Goal: Contribute content: Contribute content

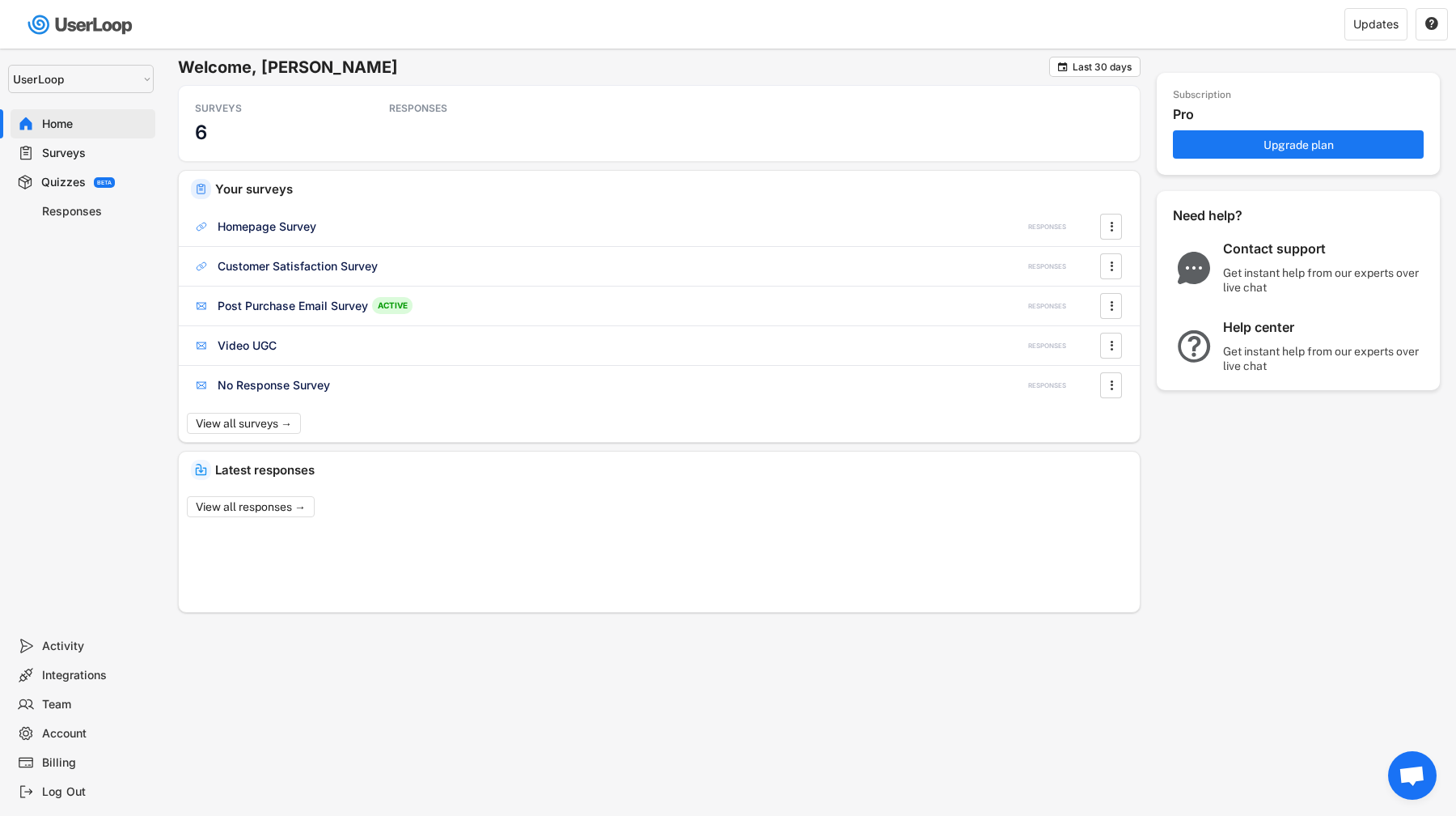
select select ""1348695171700984260__LOOKUP__1654705041975x127494467392634880""
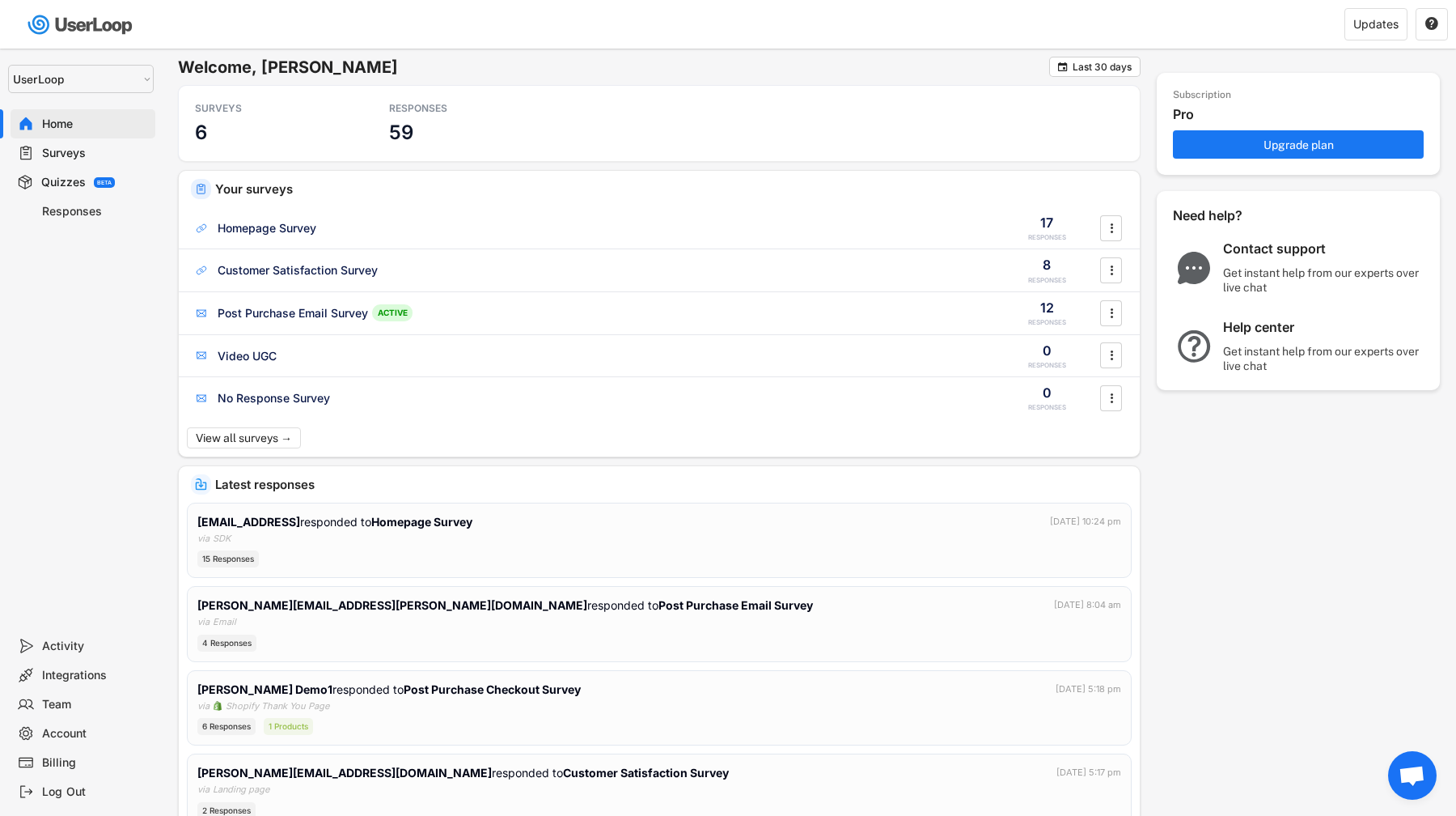
click at [123, 221] on div "Responses" at bounding box center [83, 212] width 145 height 29
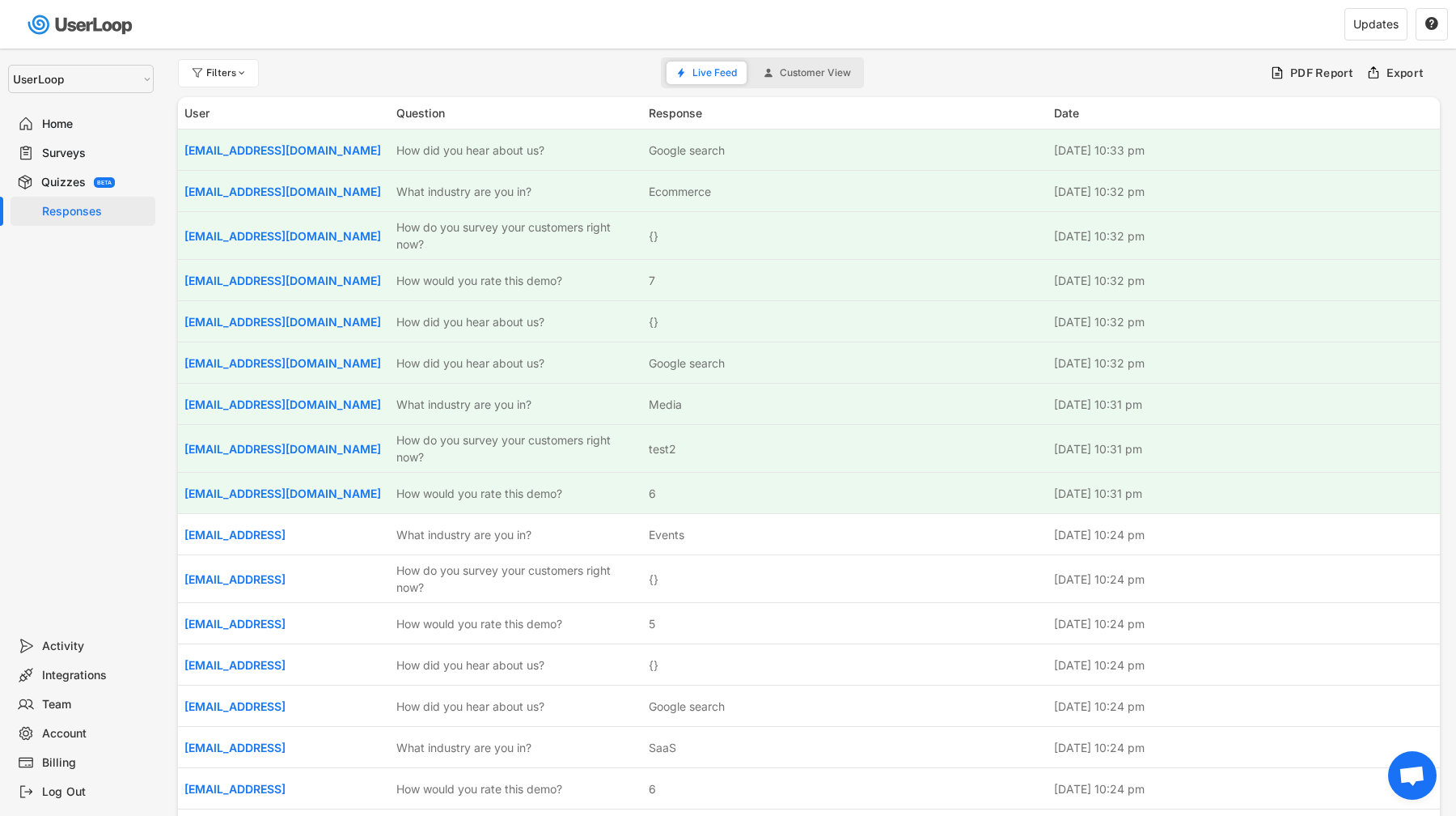
click at [664, 88] on div "Filters Live Feed Customer View PDF Report Export" at bounding box center [809, 72] width 1262 height 32
click at [697, 85] on div "Live Feed Customer View" at bounding box center [762, 72] width 203 height 30
click at [701, 69] on span "Live Feed" at bounding box center [714, 72] width 44 height 10
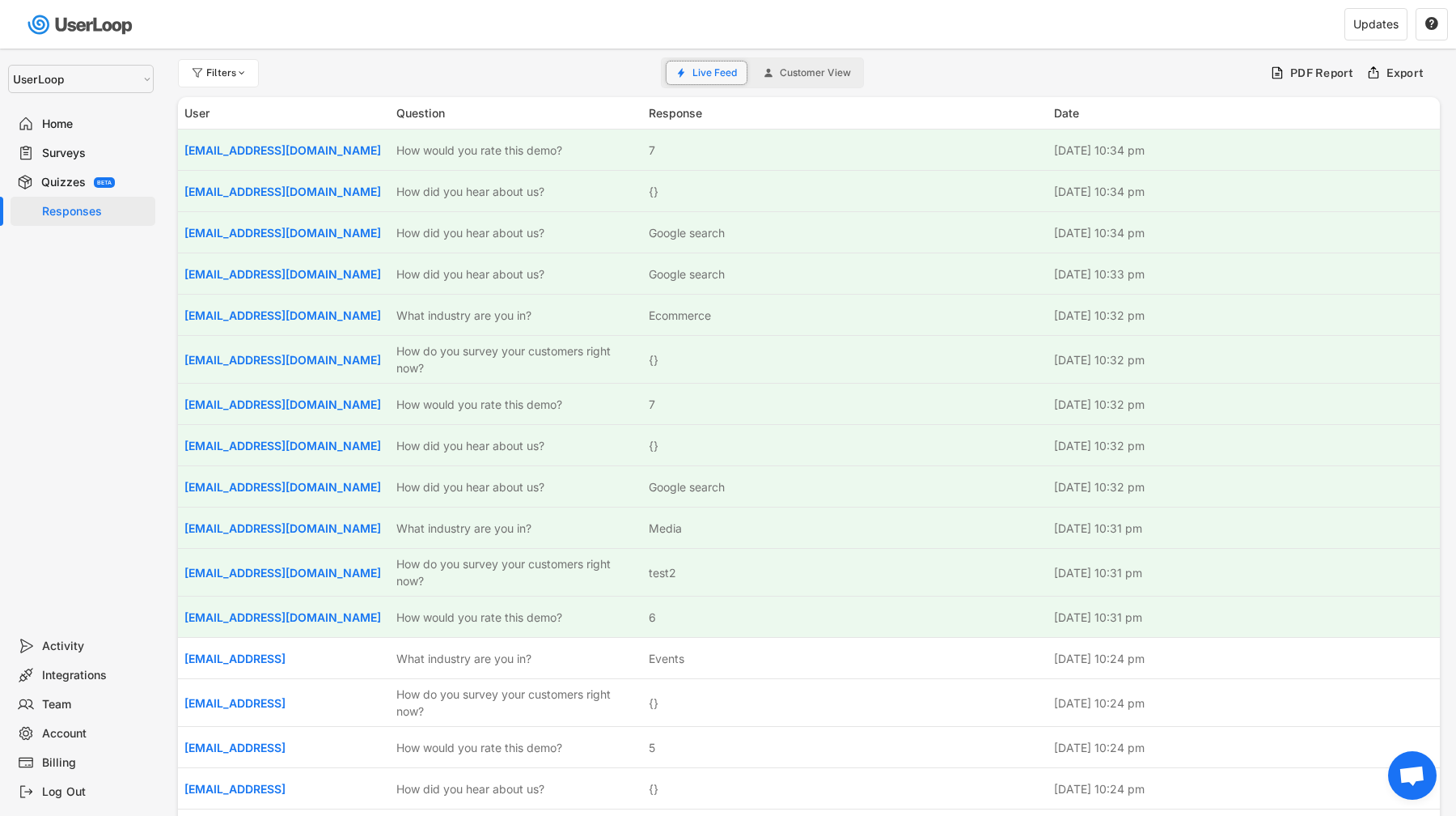
click at [688, 76] on button "Live Feed" at bounding box center [707, 72] width 80 height 23
click at [110, 158] on div "Surveys" at bounding box center [95, 154] width 107 height 16
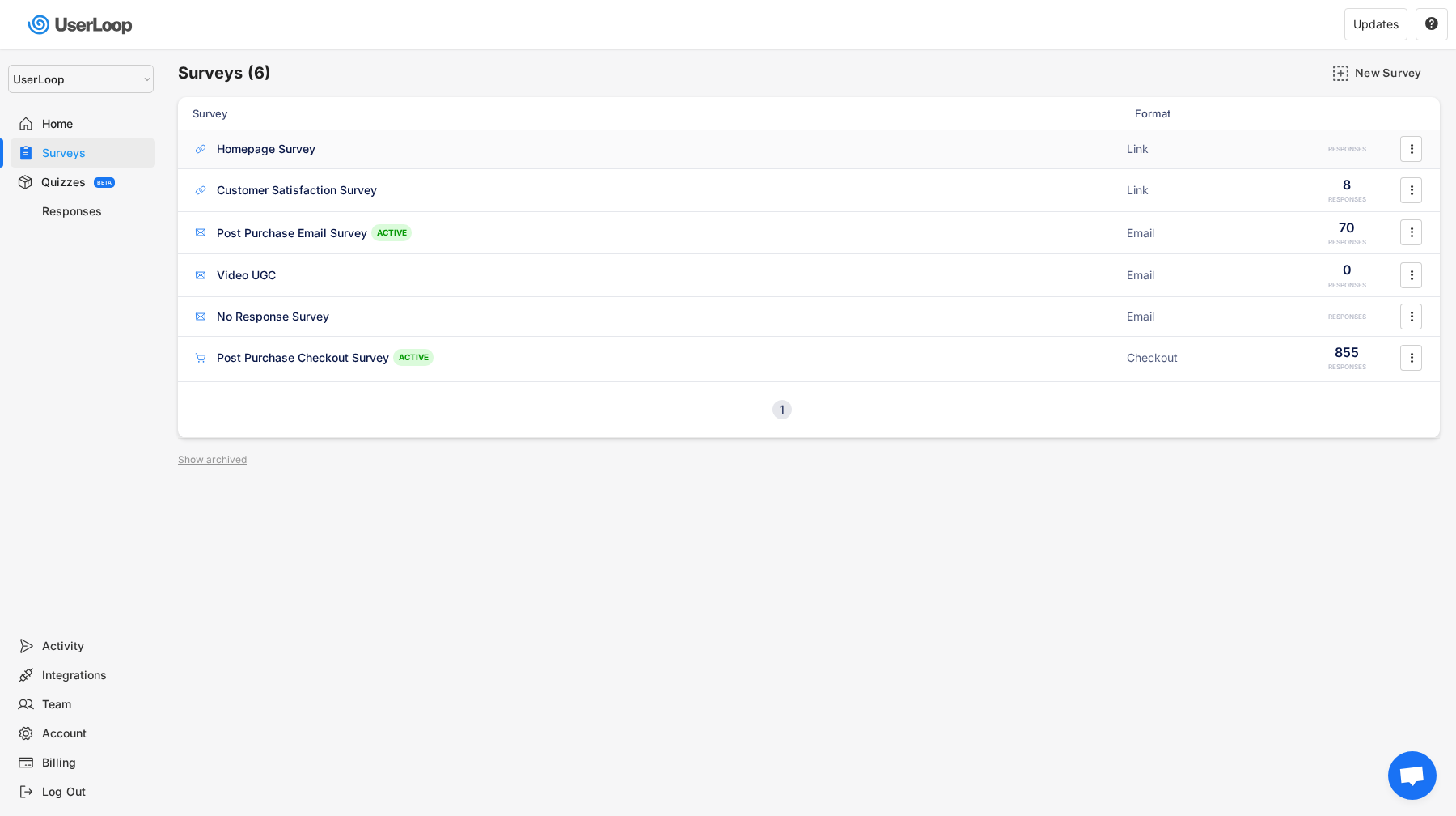
click at [314, 149] on div "Homepage Survey" at bounding box center [265, 149] width 99 height 17
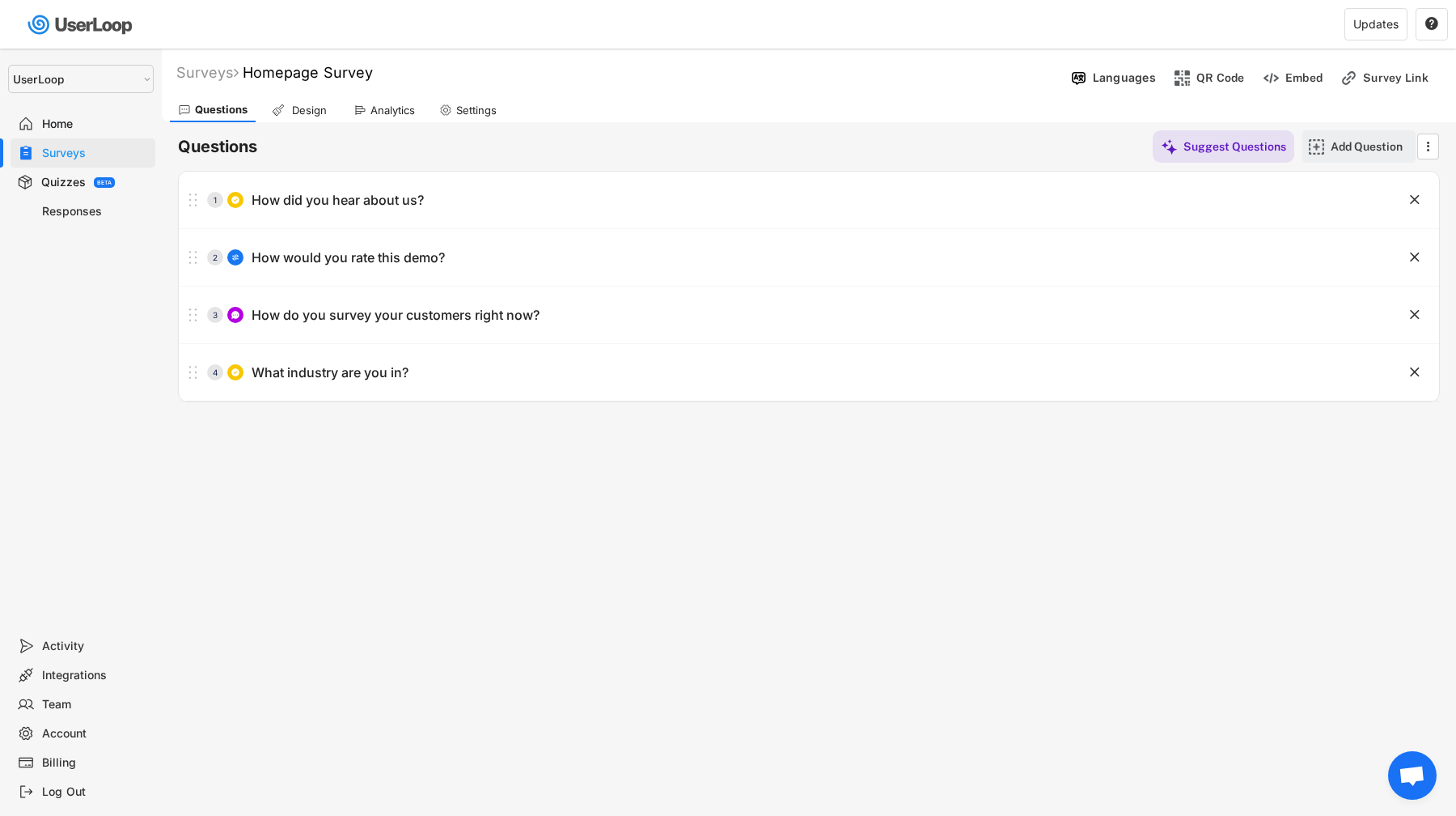
click at [1381, 140] on div "Add Question" at bounding box center [1371, 146] width 81 height 15
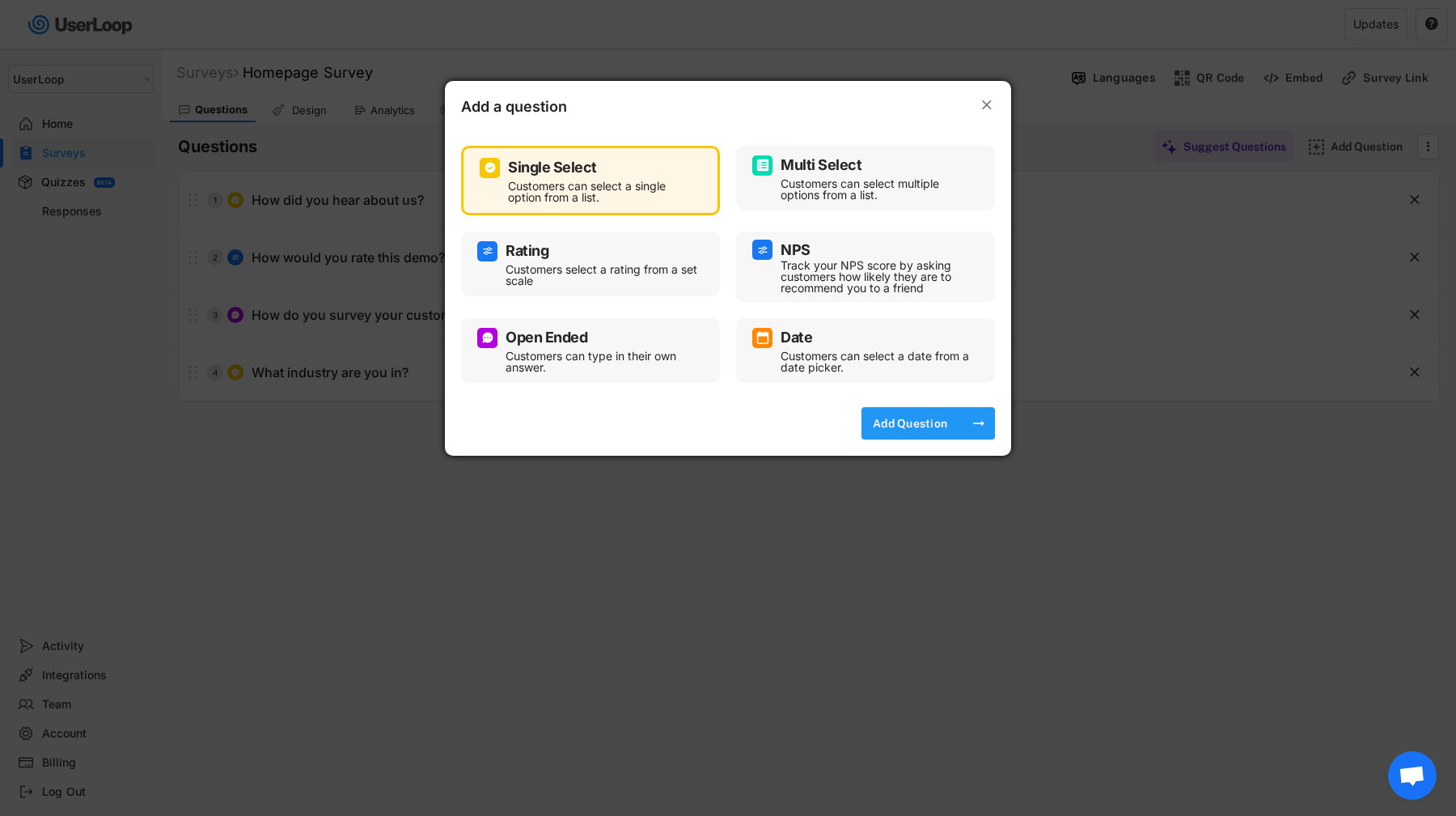
click at [916, 410] on div "Add Question" at bounding box center [910, 423] width 81 height 32
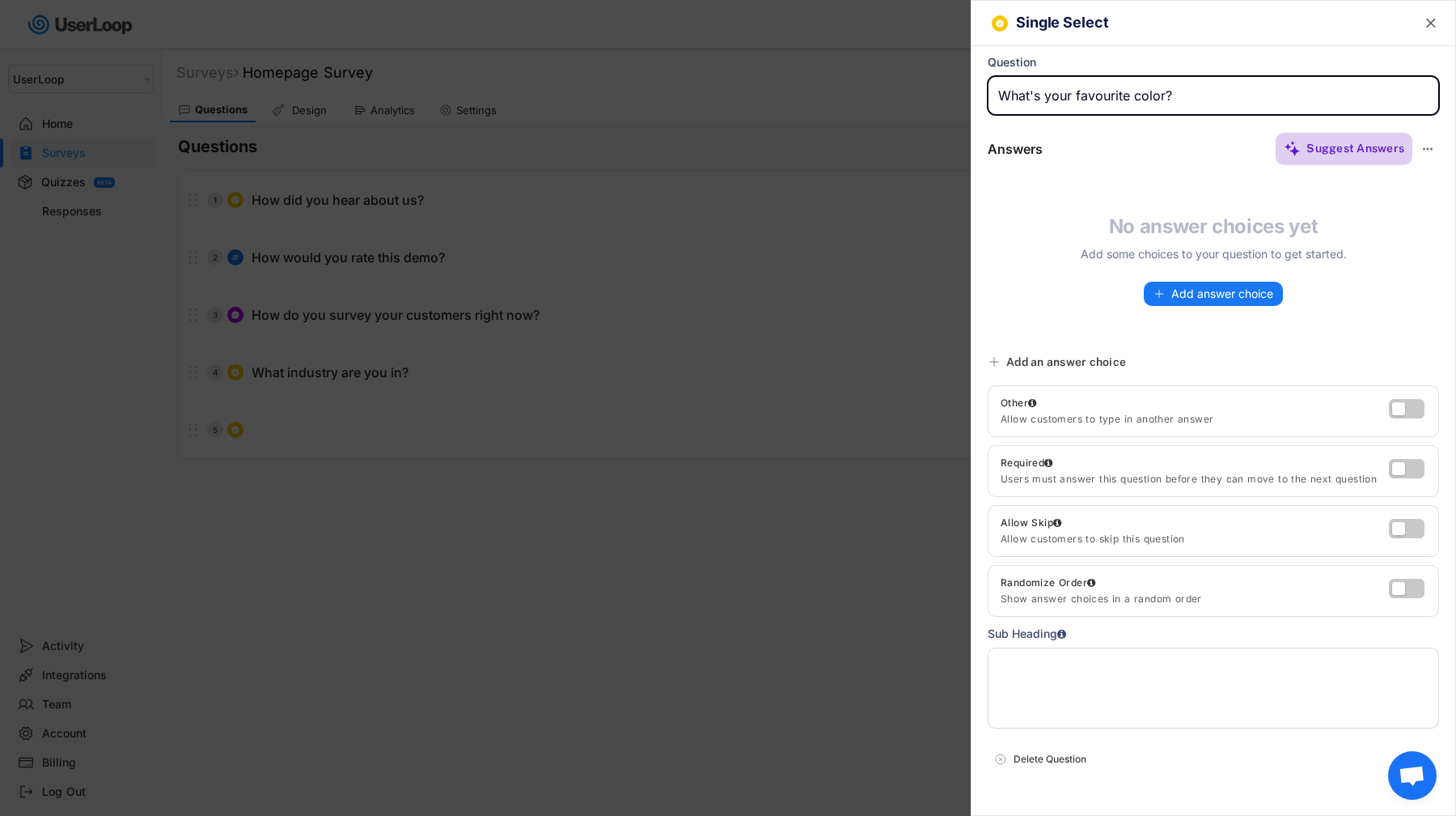
type input "What's your favourite color?"
click at [1372, 151] on div "Suggest Answers" at bounding box center [1356, 148] width 98 height 15
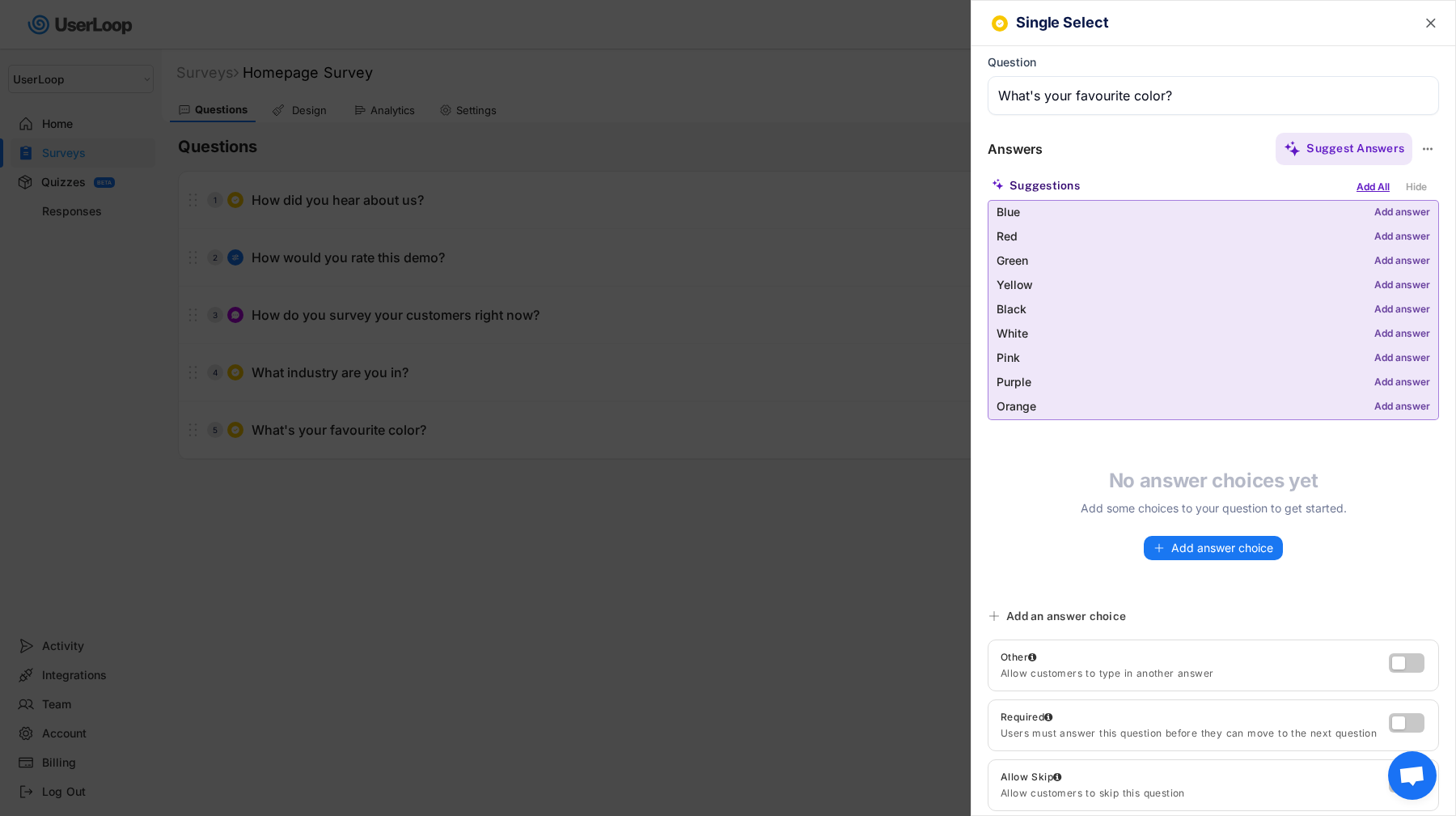
click at [1383, 184] on div "Add All" at bounding box center [1374, 187] width 41 height 18
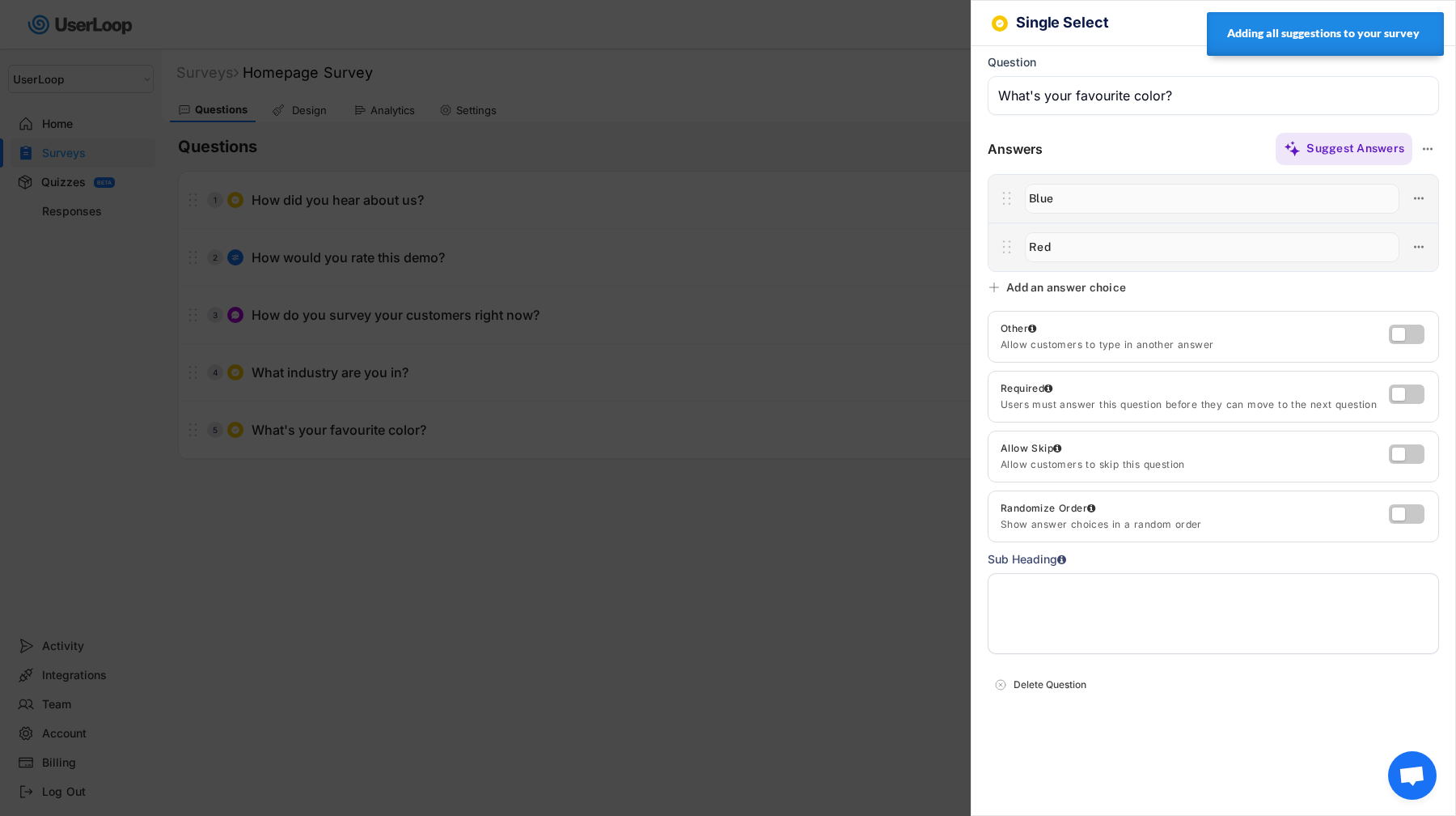
click at [1259, 567] on div "Sub Heading" at bounding box center [1213, 602] width 451 height 104
click at [1253, 622] on textarea at bounding box center [1213, 613] width 451 height 81
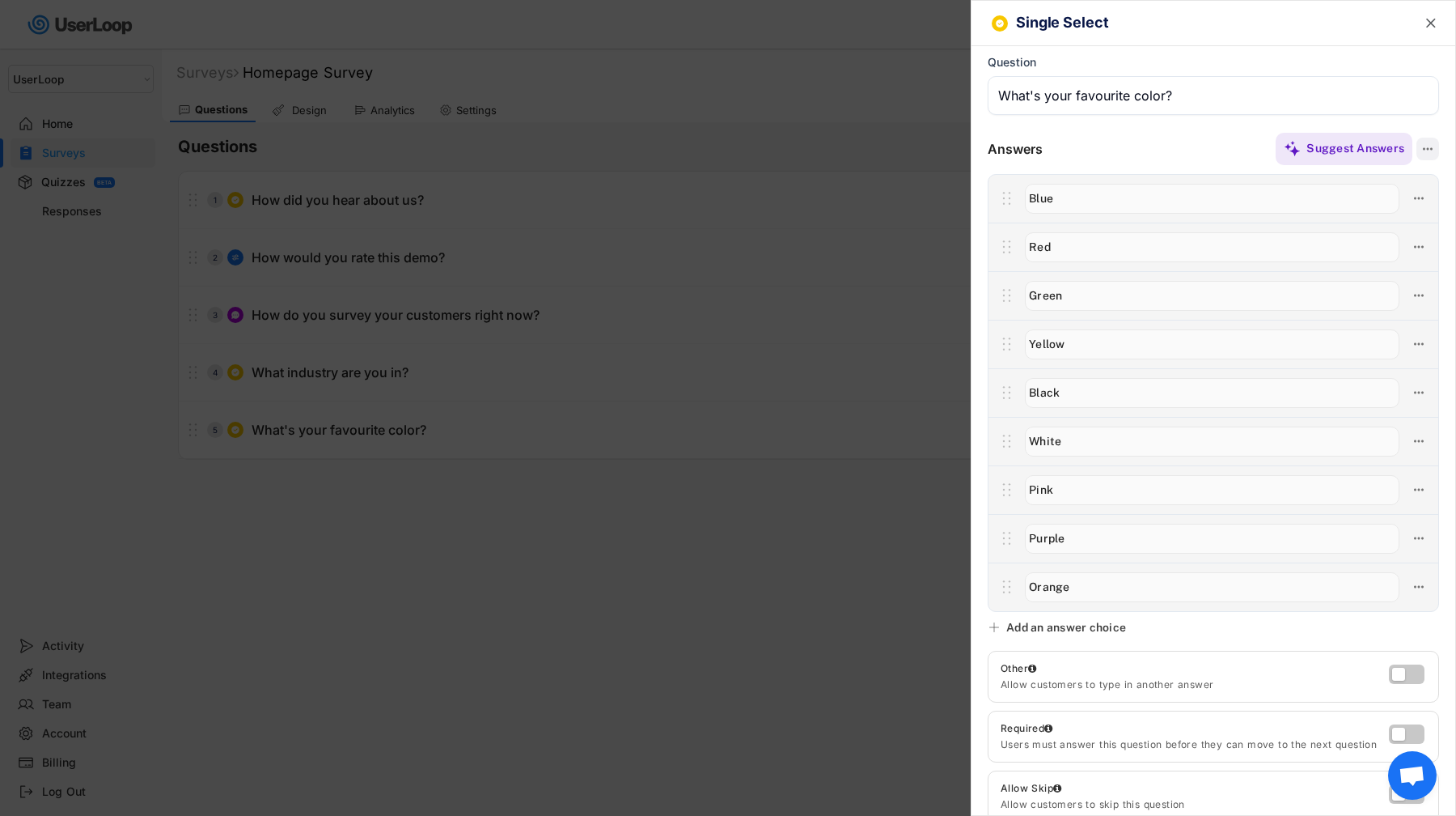
type textarea "This is a demo of an image question"
click at [1433, 142] on icon at bounding box center [1428, 149] width 15 height 15
click at [1382, 181] on div "Generate Images" at bounding box center [1336, 175] width 154 height 15
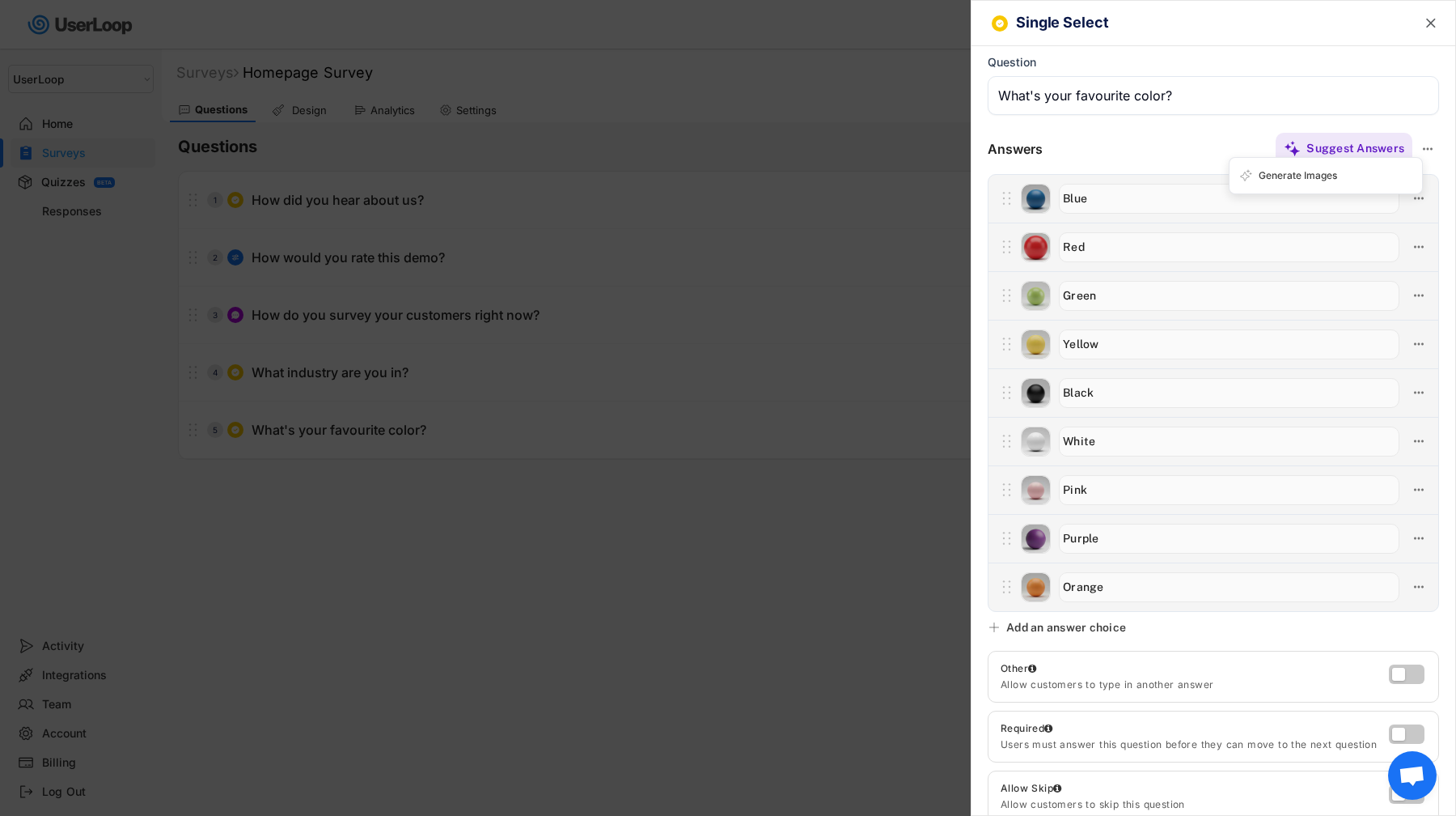
click at [1120, 156] on div "Suggest Answers" at bounding box center [1241, 149] width 397 height 32
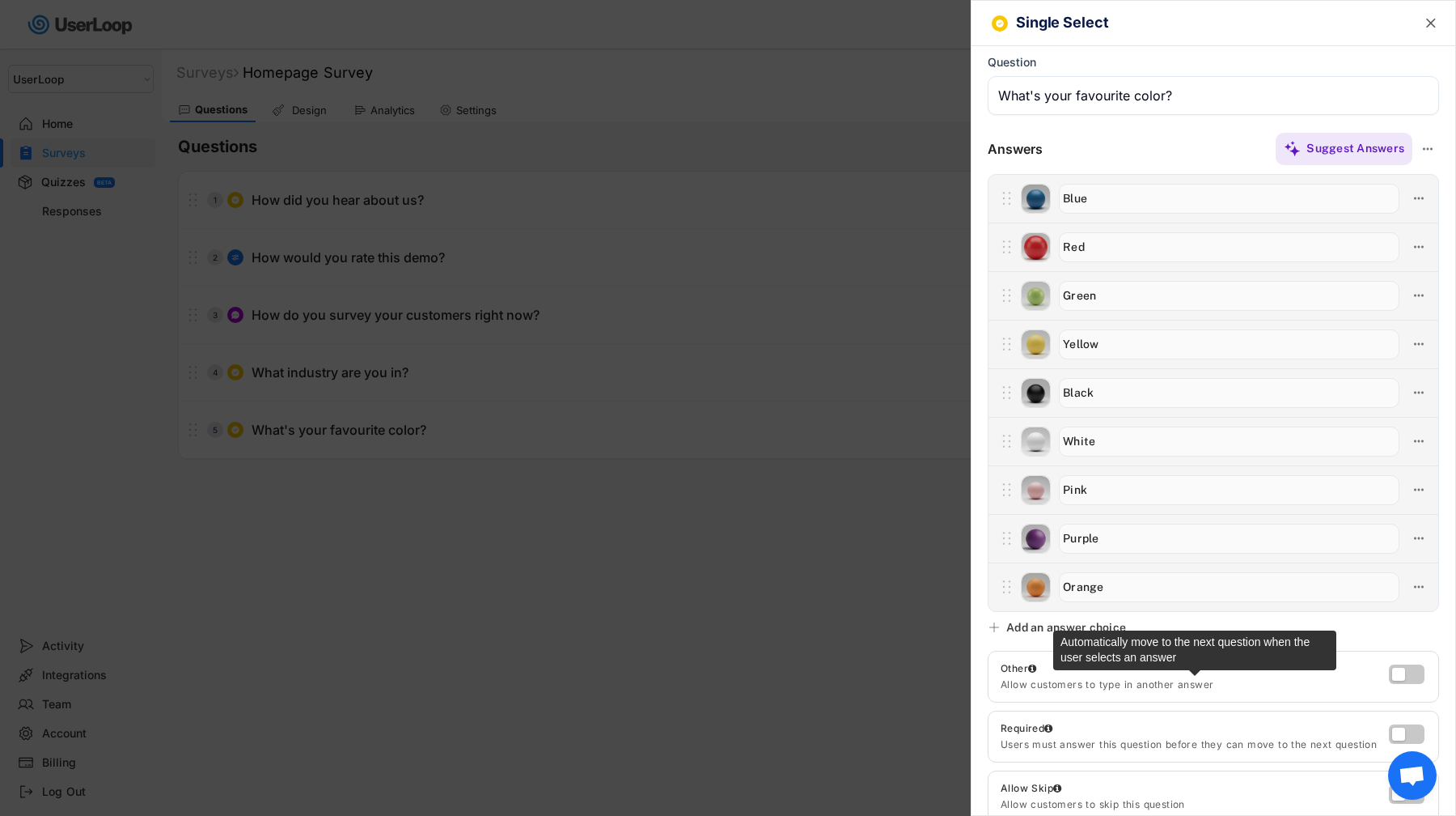
scroll to position [75, 0]
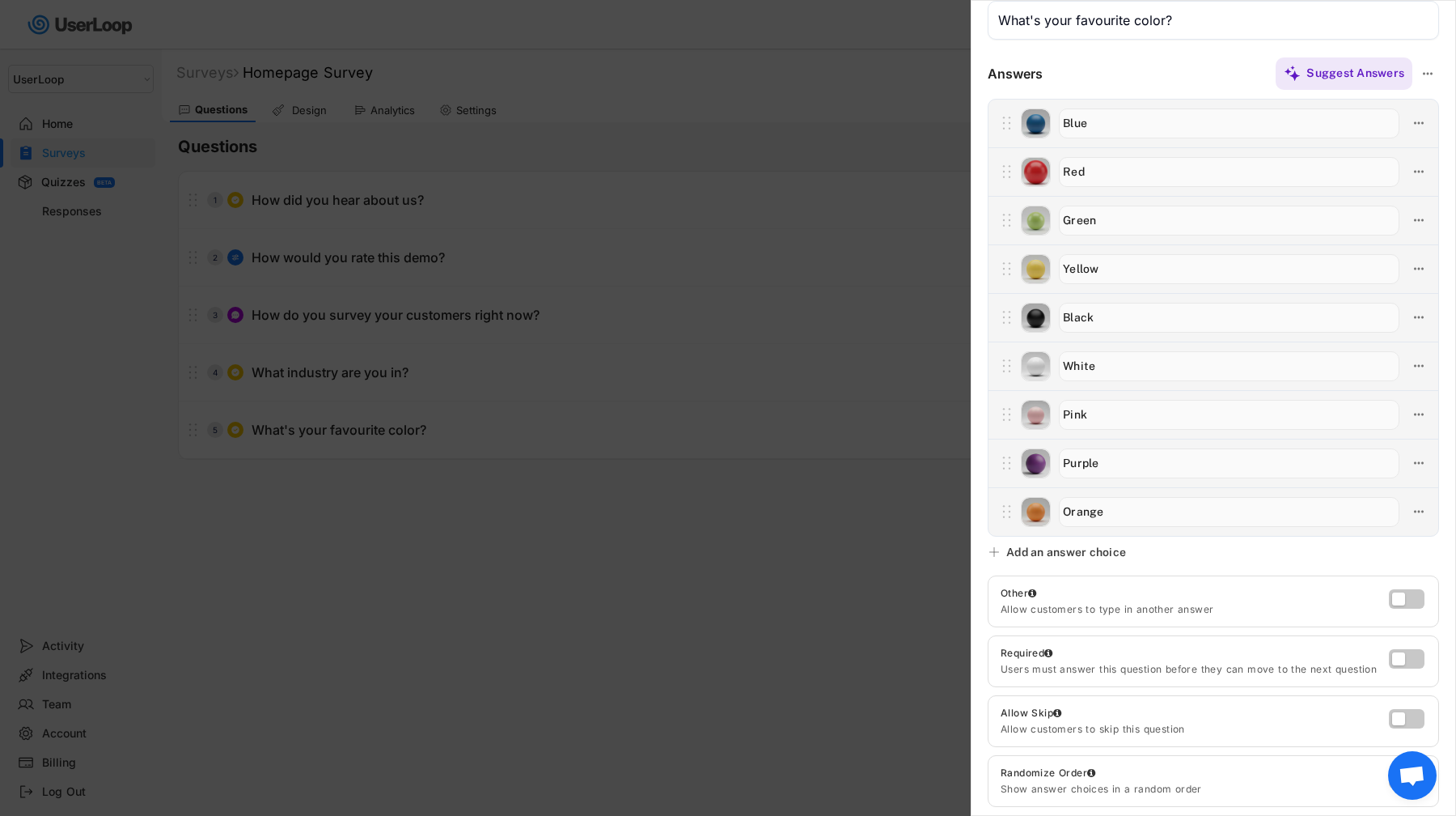
click at [800, 517] on div at bounding box center [728, 408] width 1456 height 816
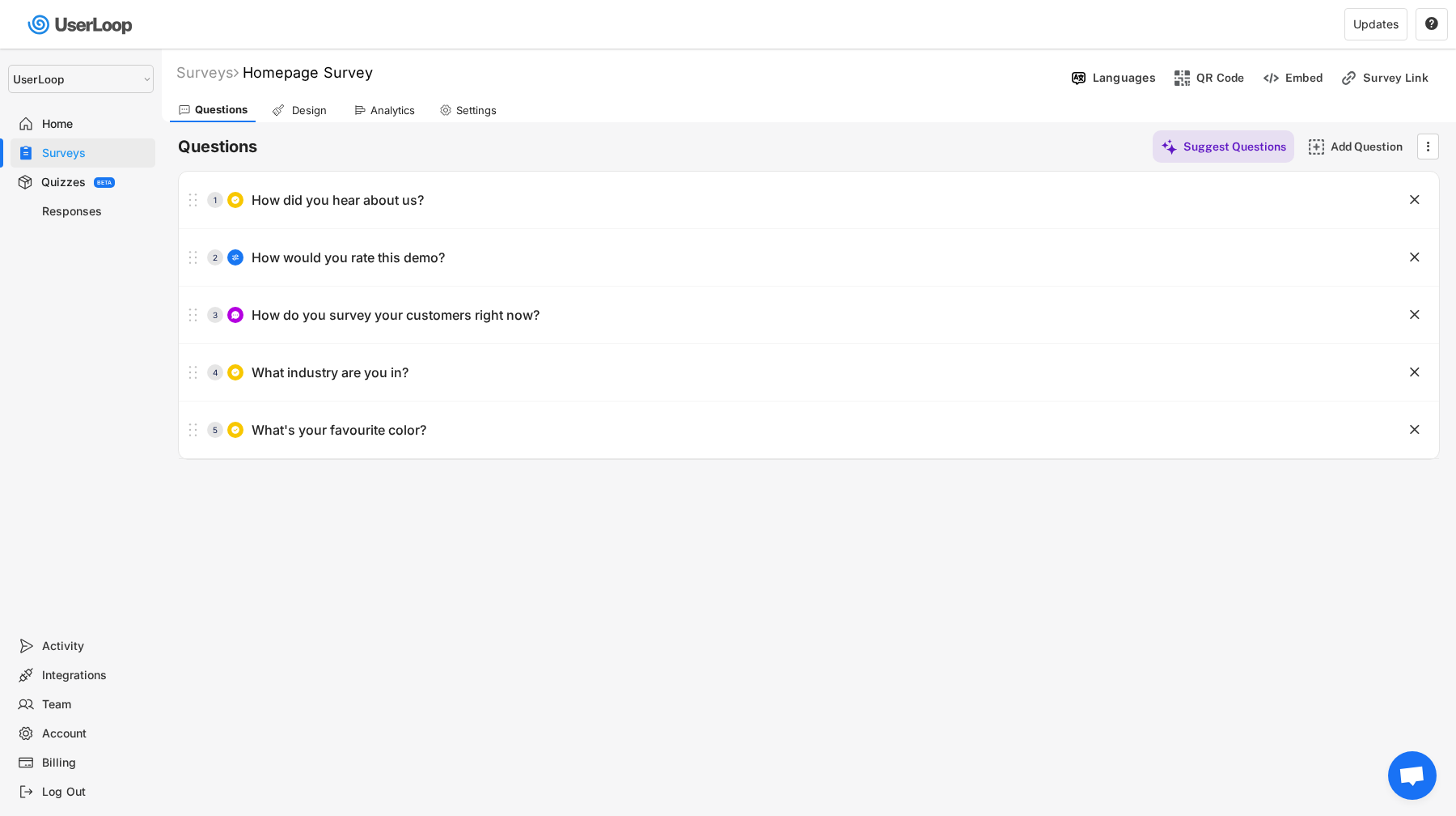
drag, startPoint x: 394, startPoint y: 119, endPoint x: 510, endPoint y: 67, distance: 127.1
click at [394, 119] on div "Analytics" at bounding box center [384, 110] width 77 height 24
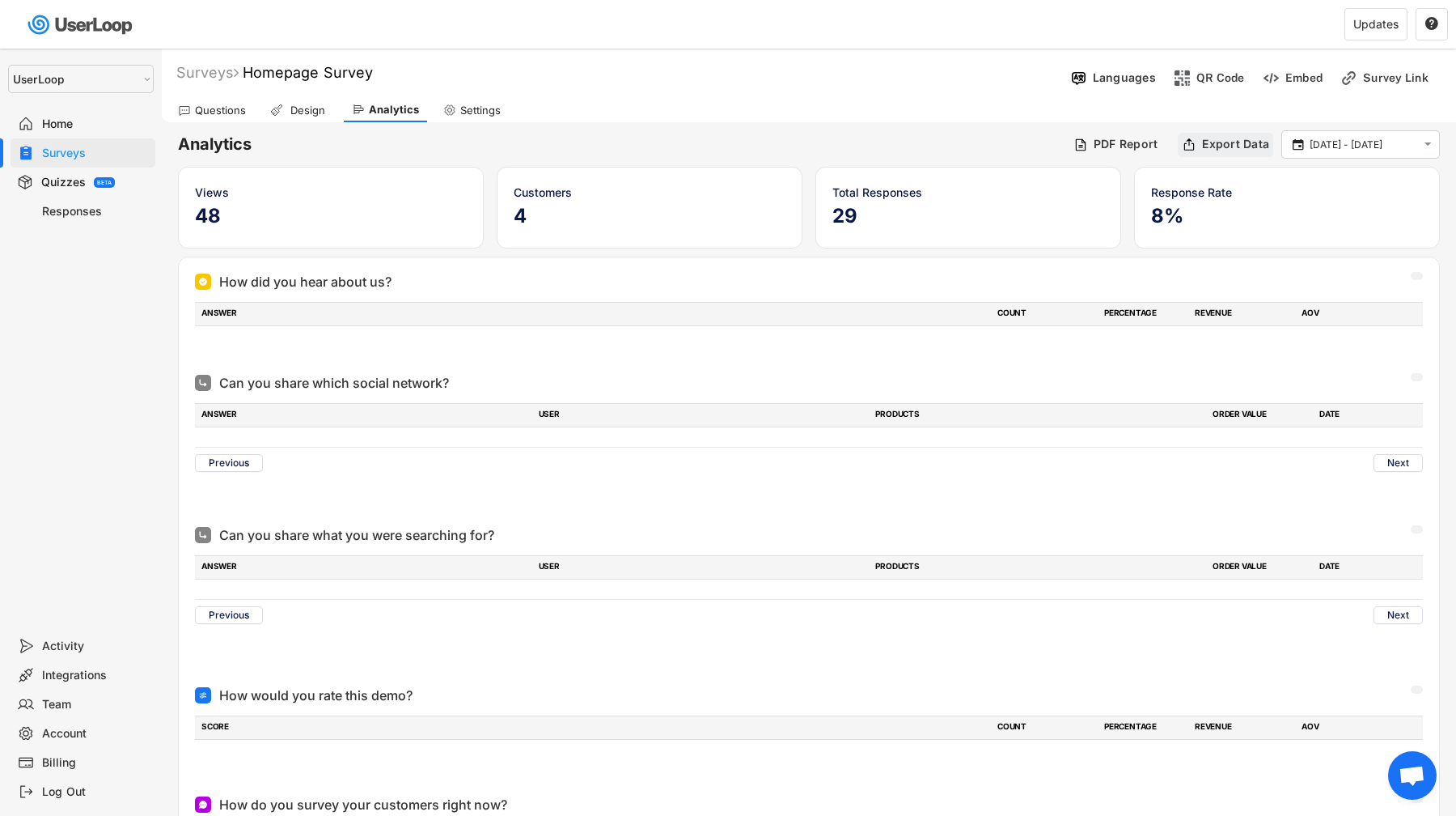
click at [1149, 138] on div "PDF Report" at bounding box center [1126, 144] width 65 height 15
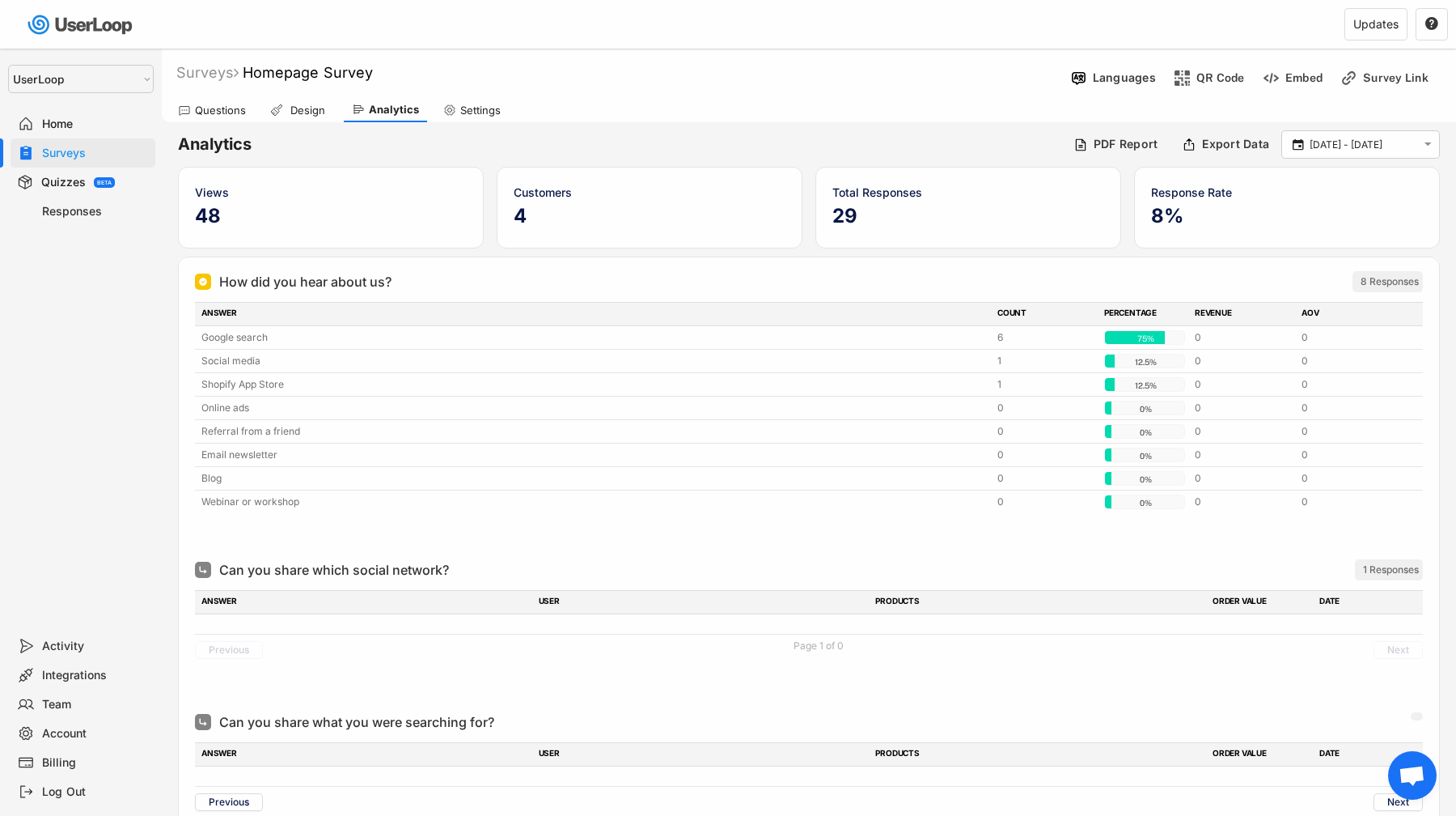
type input "[DATE] - [DATE]"
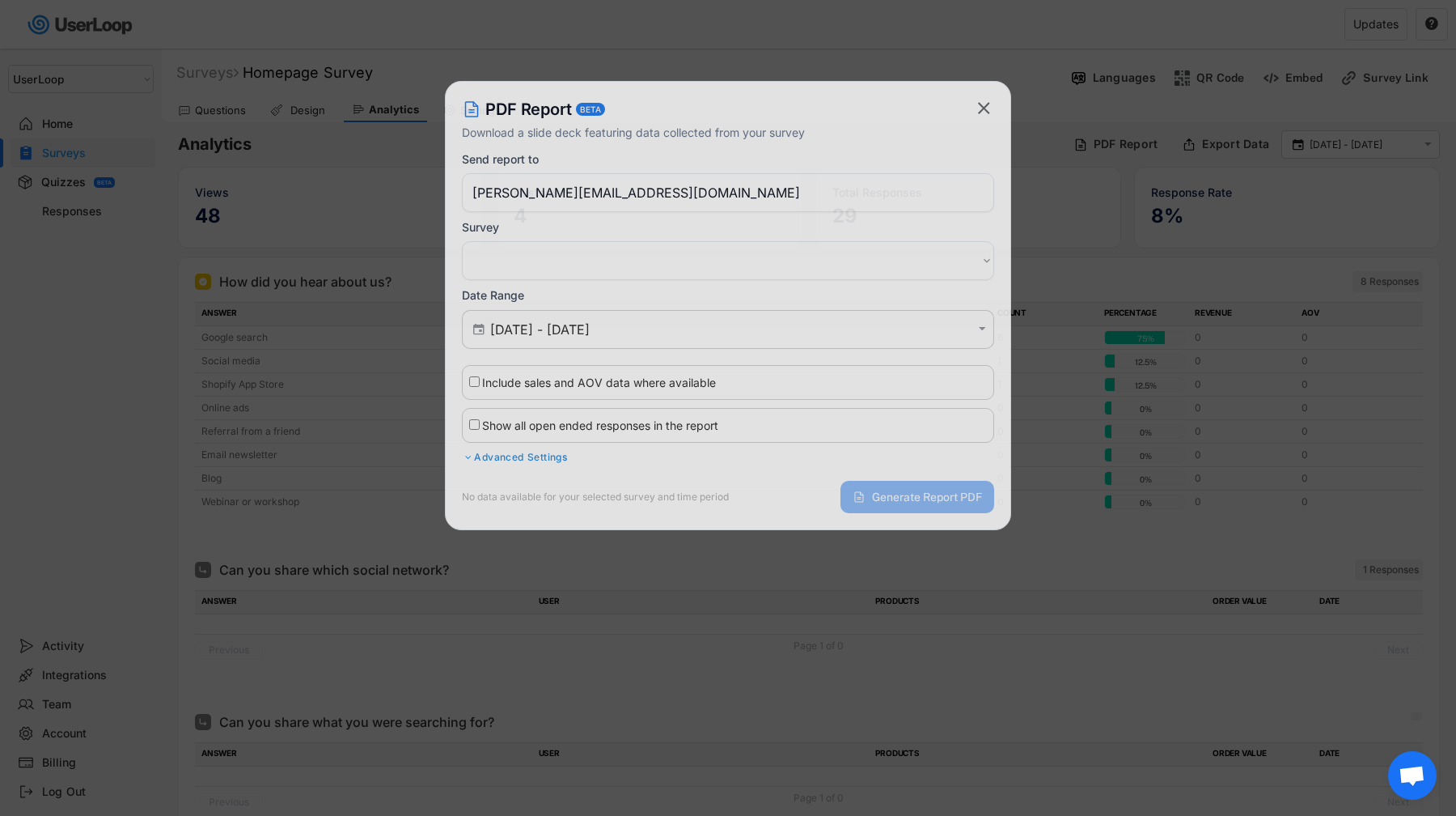
select select ""1348695171700984260__LOOKUP__1759251043057x458710079717507100""
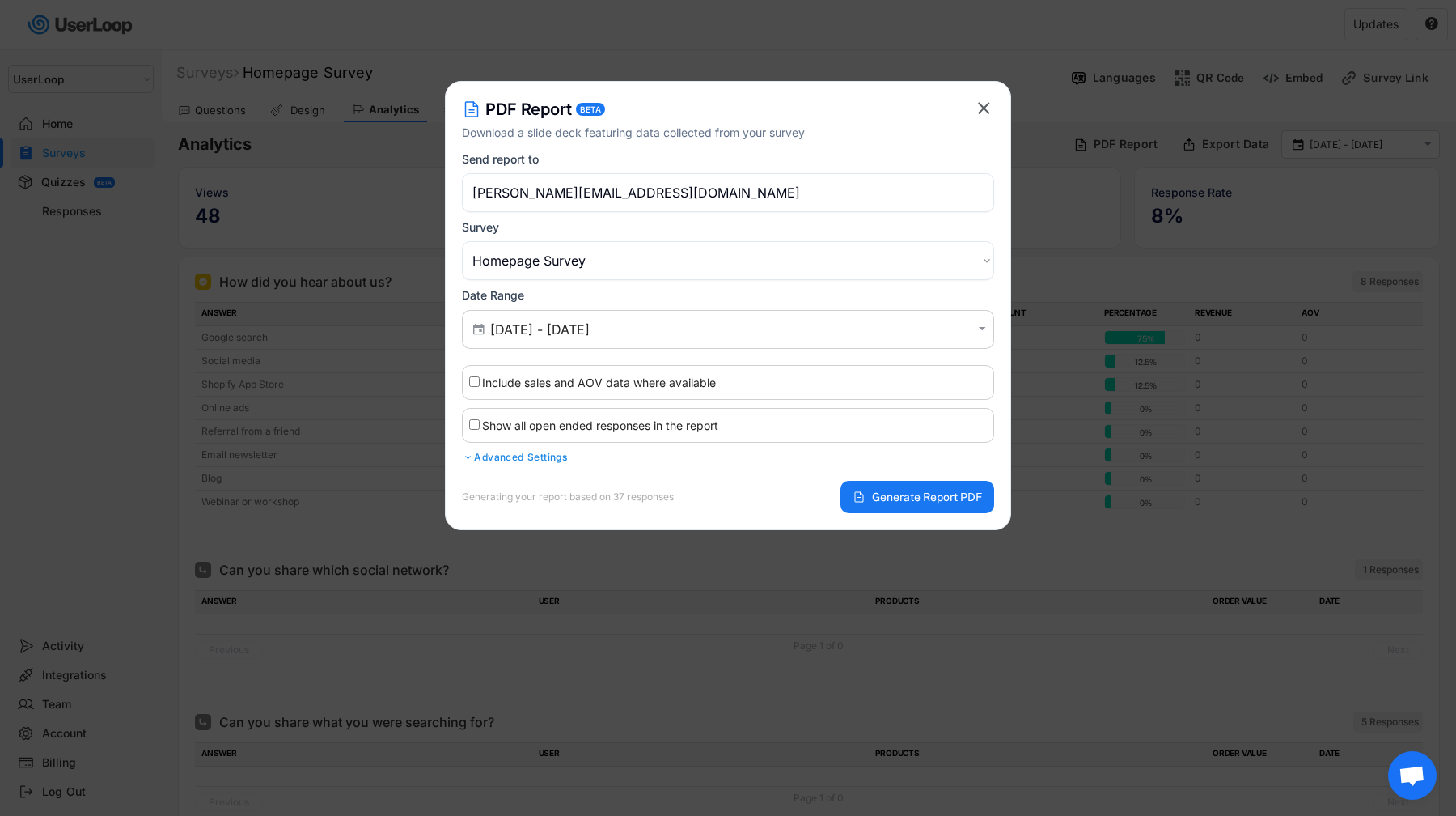
click at [1149, 138] on div at bounding box center [728, 408] width 1456 height 816
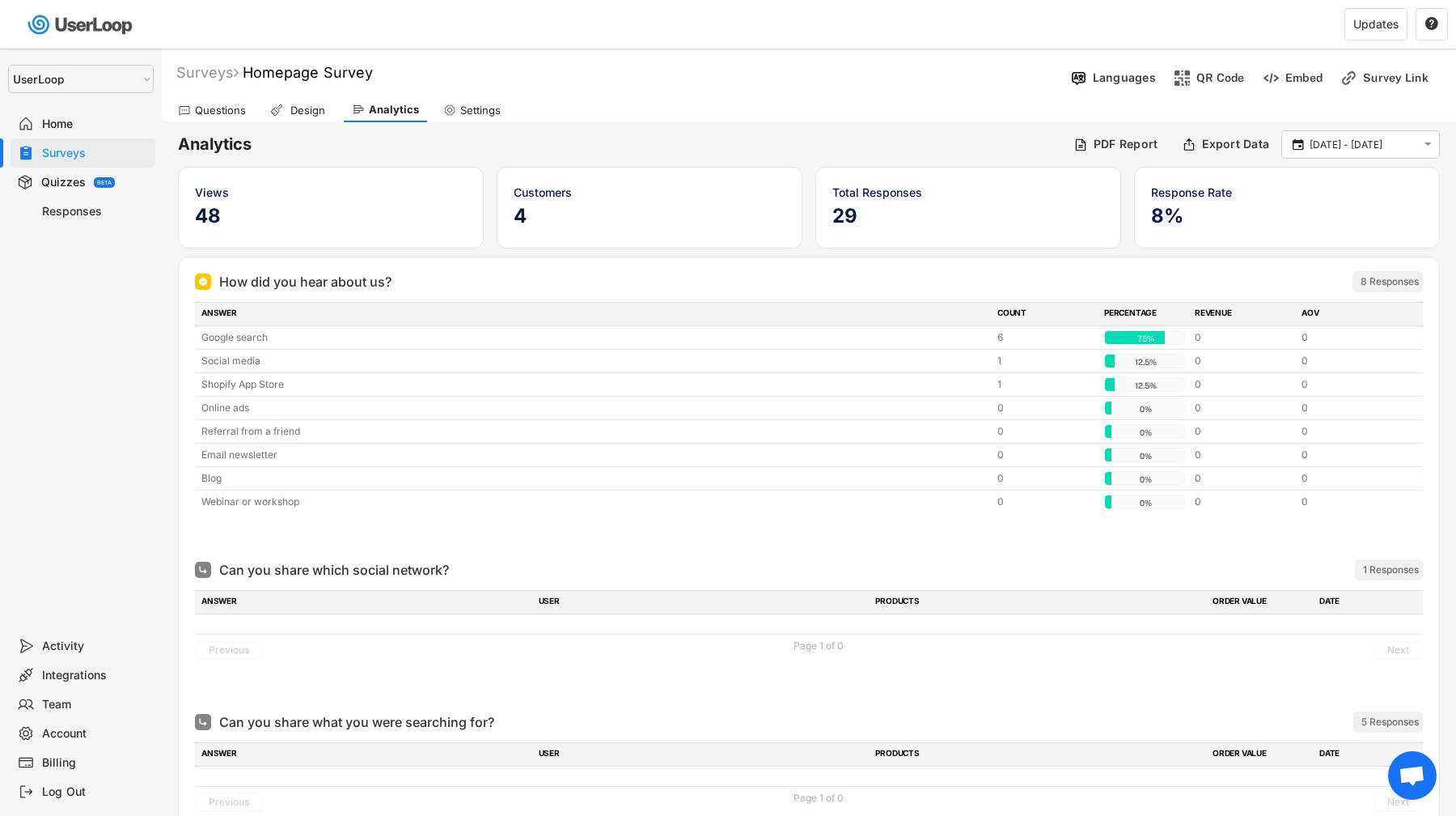
click at [74, 756] on div "Billing" at bounding box center [95, 763] width 107 height 16
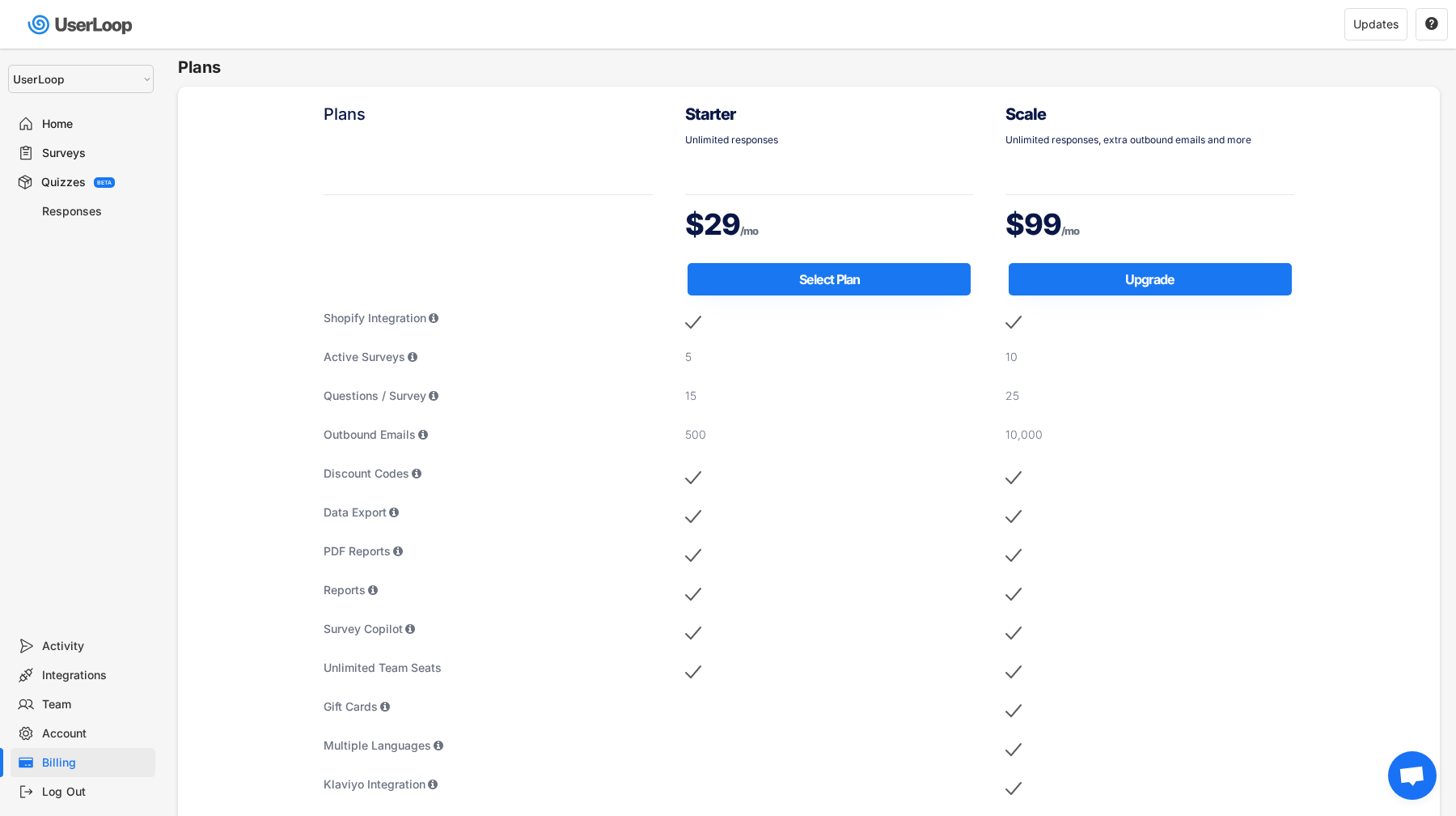
click at [129, 128] on div "Home" at bounding box center [95, 124] width 107 height 16
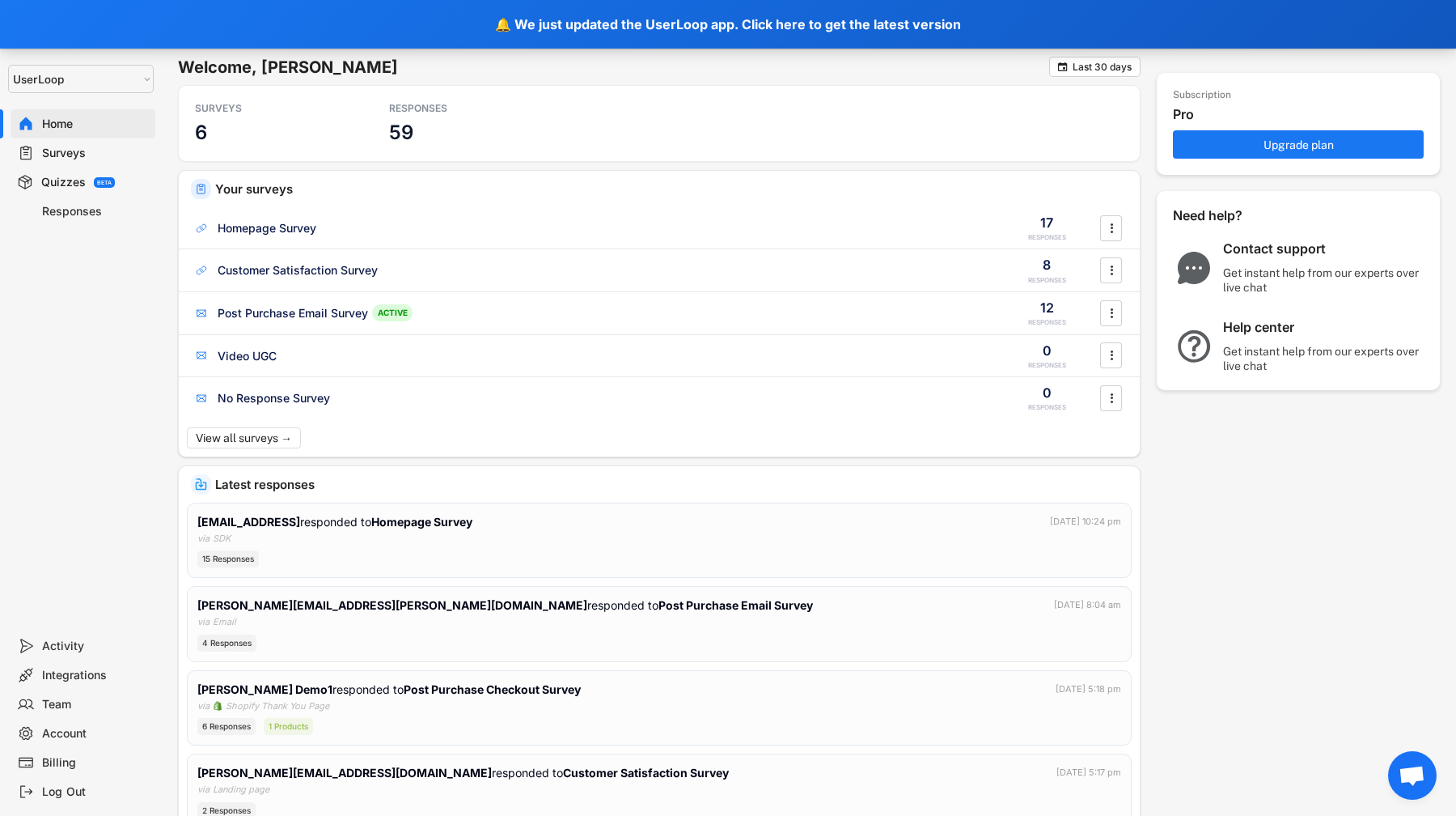
select select ""1348695171700984260__LOOKUP__1673097512902x517929398344688900""
